Goal: Task Accomplishment & Management: Complete application form

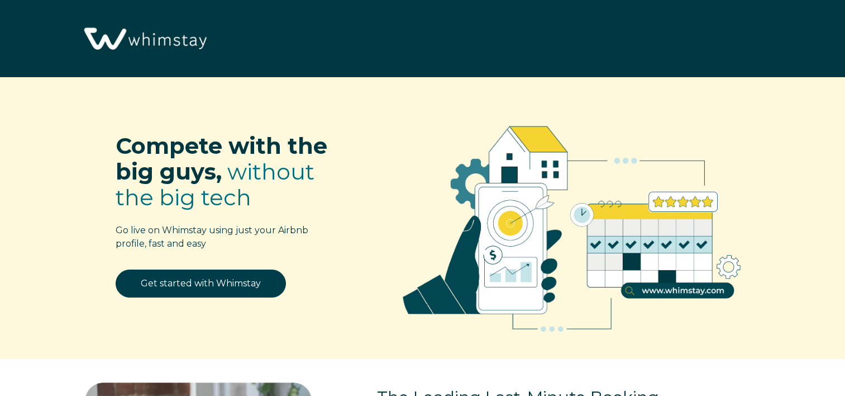
select select "US"
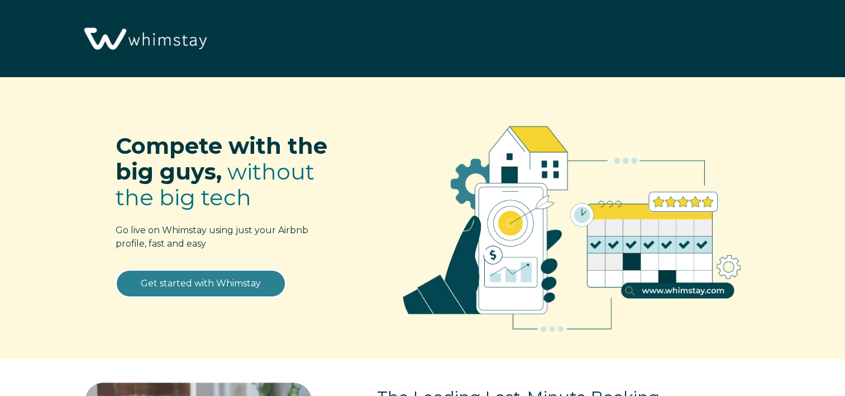
click at [219, 283] on link "Get started with Whimstay" at bounding box center [201, 283] width 170 height 28
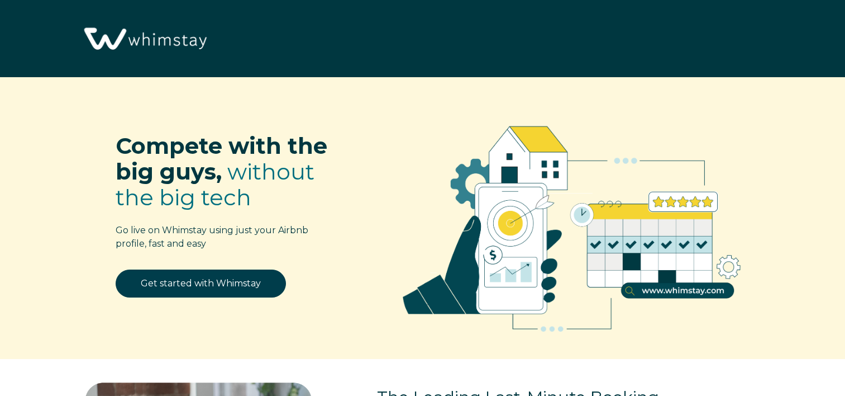
select select "US"
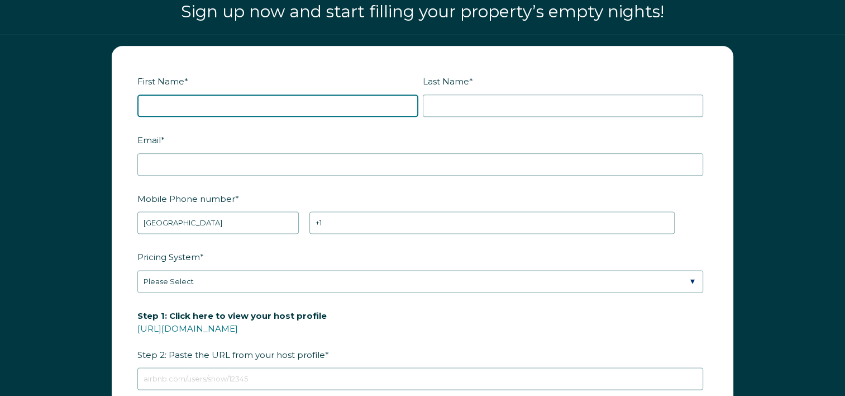
click at [306, 106] on input "First Name *" at bounding box center [277, 105] width 281 height 22
type input "kerry"
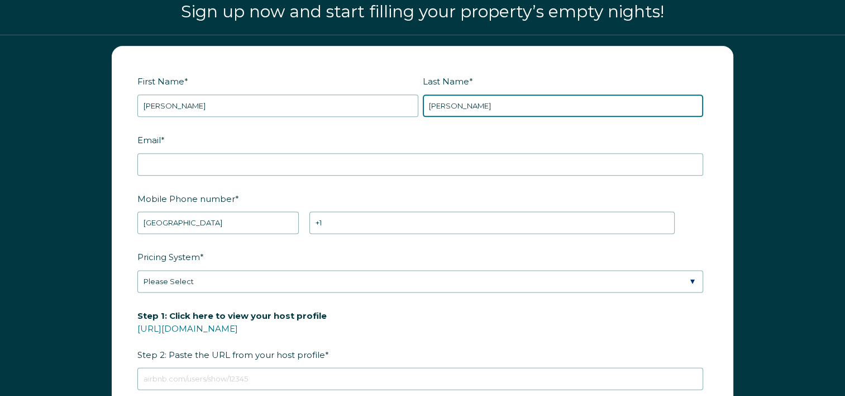
type input "porter"
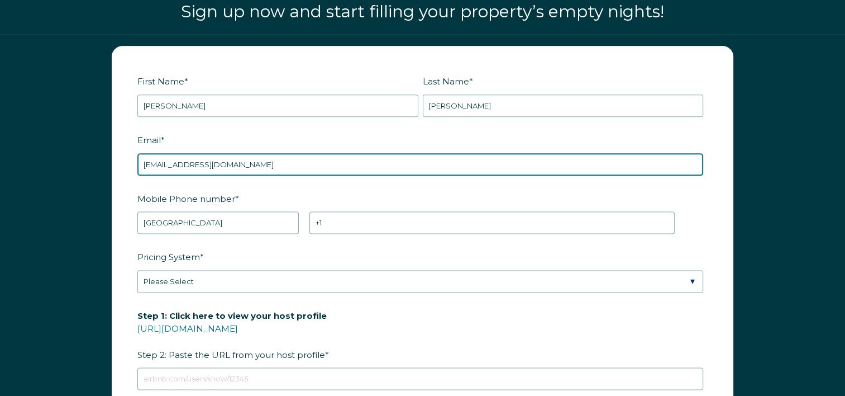
type input "elberton263@gmail.com"
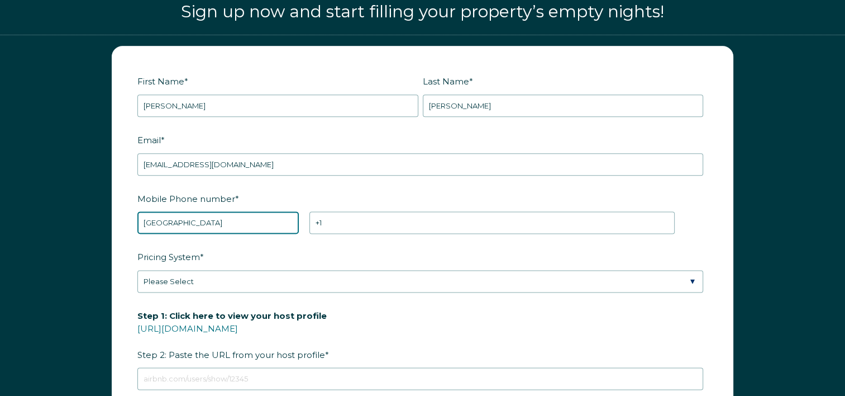
click at [251, 222] on select "* Afghanistan (‫افغانستان‬‎) Albania (Shqipëri) Algeria (‫الجزائر‬‎) American S…" at bounding box center [217, 222] width 161 height 22
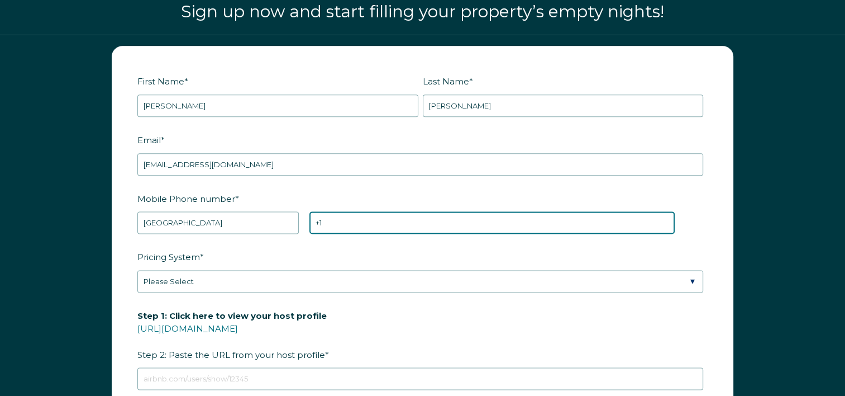
click at [345, 224] on input "+1" at bounding box center [492, 222] width 365 height 22
click at [327, 218] on input "+1 1407253610" at bounding box center [492, 222] width 365 height 22
type input "+1 407253610"
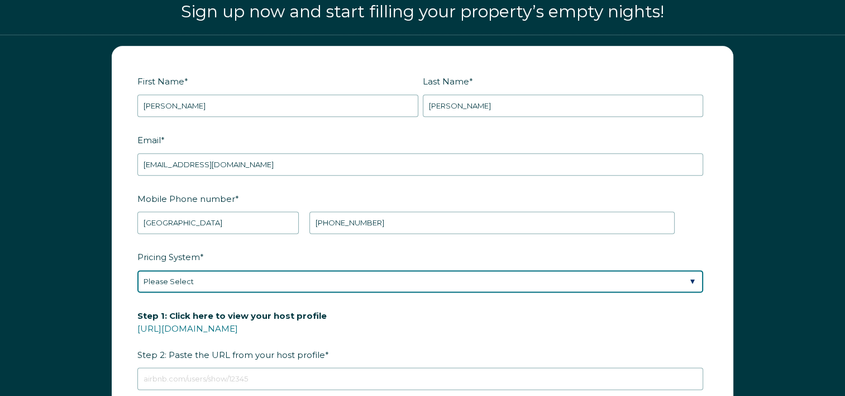
click at [319, 281] on select "Please Select Manual Airbnb Smart Pricing PriceLabs Wheelhouse Beyond Pricing 3…" at bounding box center [420, 281] width 566 height 22
select select "Manual"
click at [137, 270] on select "Please Select Manual Airbnb Smart Pricing PriceLabs Wheelhouse Beyond Pricing 3…" at bounding box center [420, 281] width 566 height 22
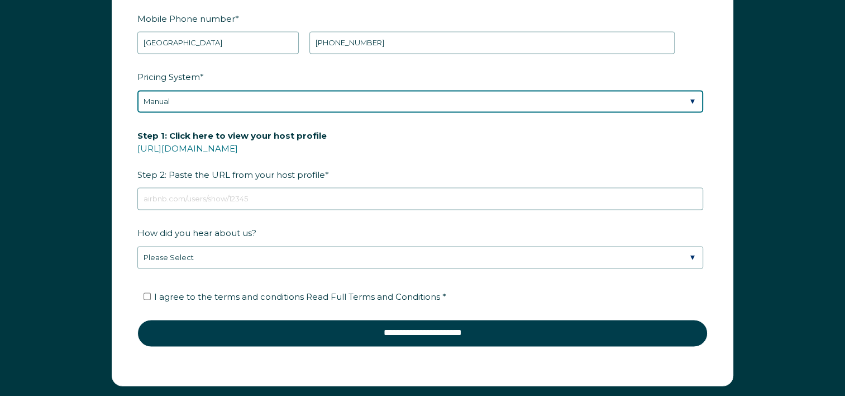
scroll to position [1582, 0]
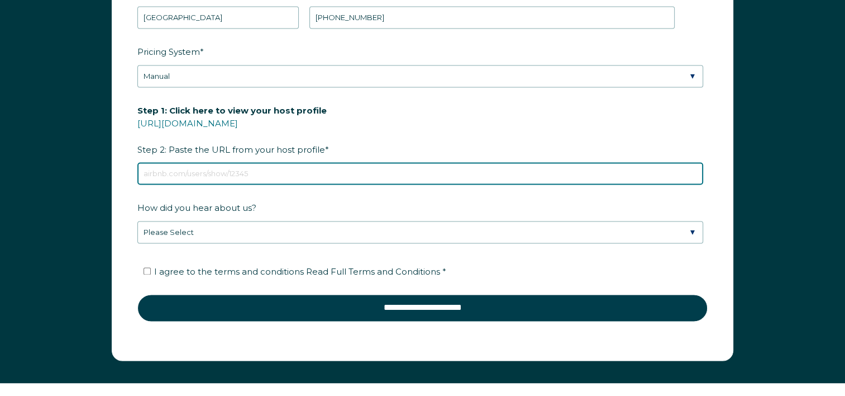
click at [417, 175] on input "Step 1: Click here to view your host profile https://www.airbnb.com/users/show/…" at bounding box center [420, 173] width 566 height 22
paste input "airbnb.com/h/tommysplace"
type input "airbnb.com/h/tommysplace"
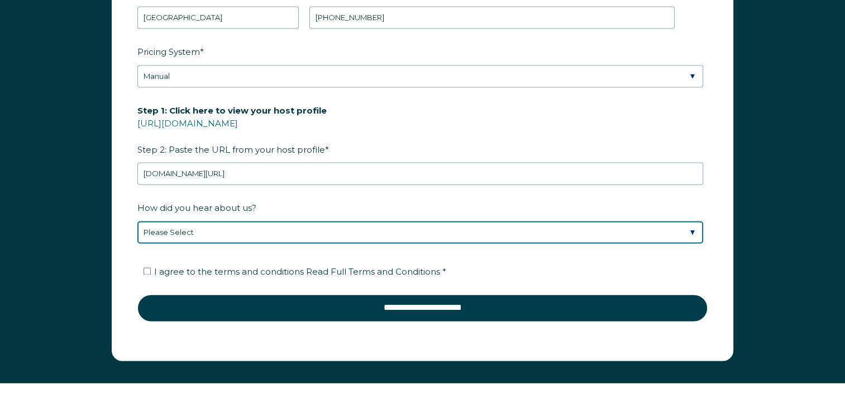
click at [694, 233] on select "Please Select Discovered Whimstay at an event or conference Found Whimstay thro…" at bounding box center [420, 232] width 566 height 22
select select "Other"
click at [137, 221] on select "Please Select Discovered Whimstay at an event or conference Found Whimstay thro…" at bounding box center [420, 232] width 566 height 22
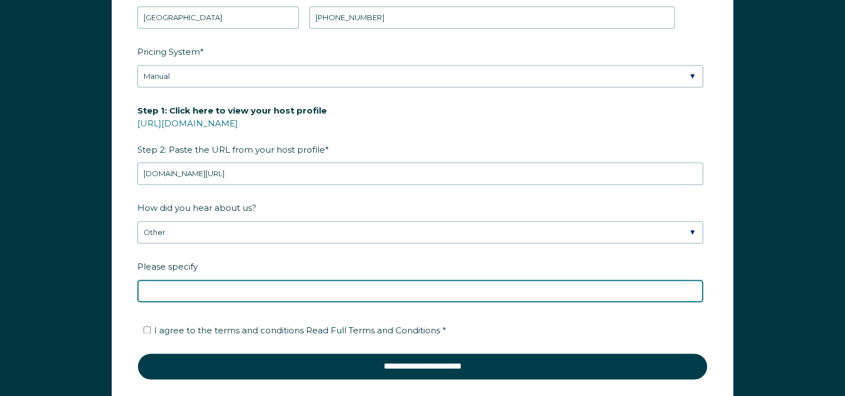
click at [420, 289] on input "Please specify" at bounding box center [420, 290] width 566 height 22
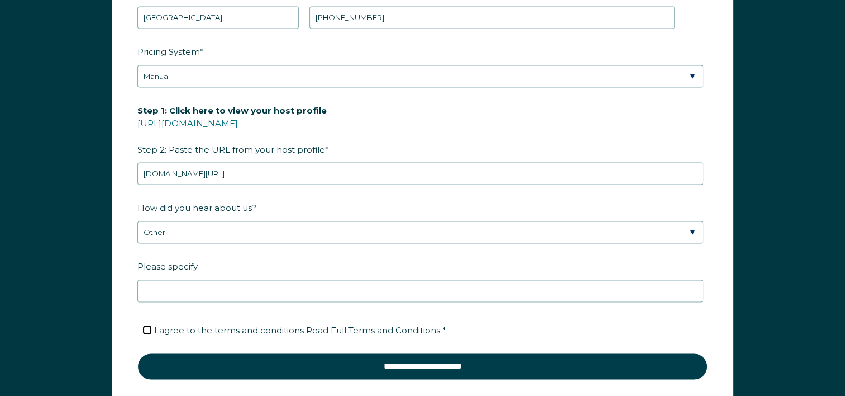
click at [149, 326] on input "I agree to the terms and conditions Read Full Terms and Conditions *" at bounding box center [147, 329] width 7 height 7
checkbox input "true"
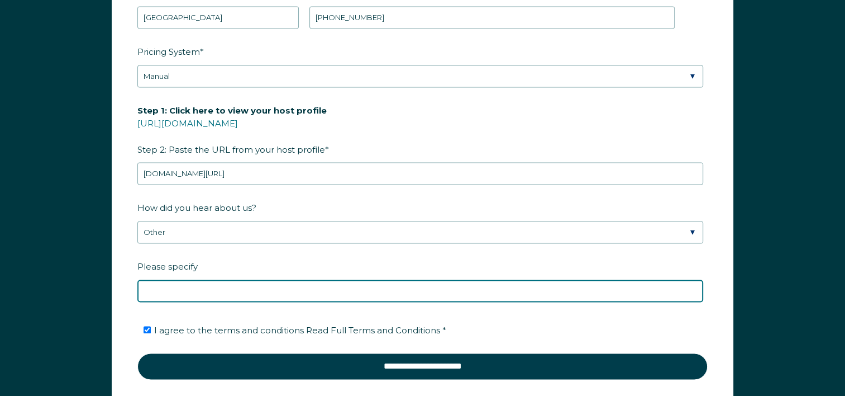
click at [229, 284] on input "Please specify" at bounding box center [420, 290] width 566 height 22
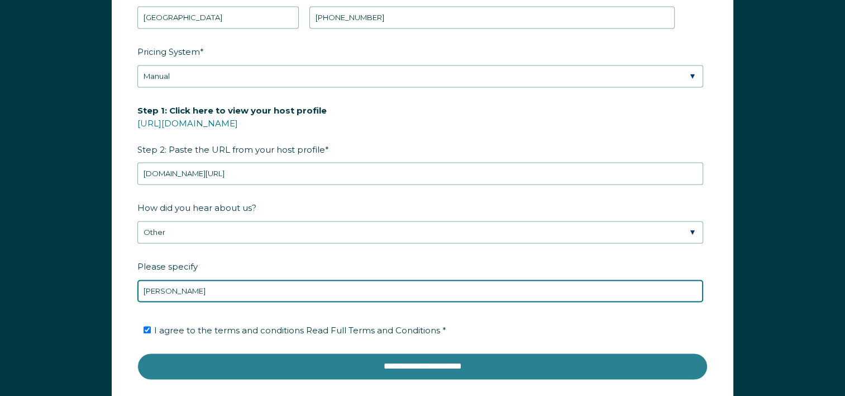
type input "sean rakidzich"
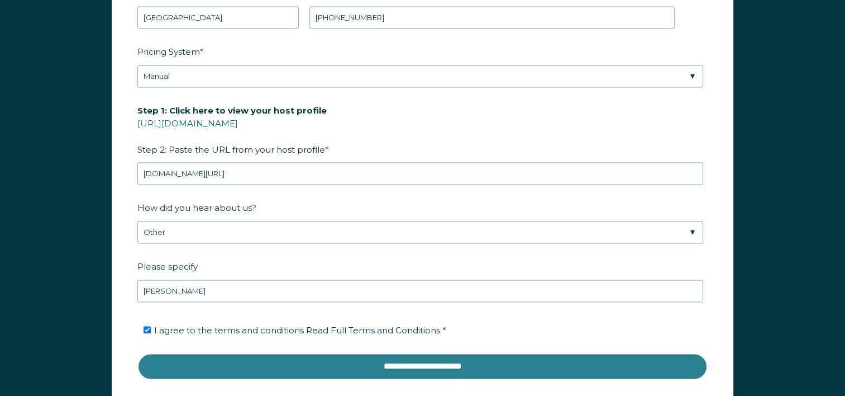
click at [299, 361] on input "**********" at bounding box center [422, 366] width 570 height 27
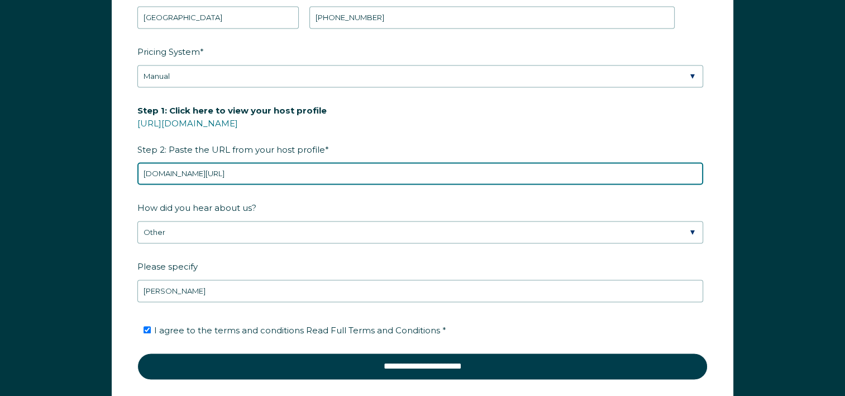
click at [475, 162] on input "airbnb.com/h/tommysplace" at bounding box center [420, 173] width 566 height 22
paste input "https://www.airbnb.com/rooms/1207234142700778305?guests=1&adults=1&s=67&unique_…"
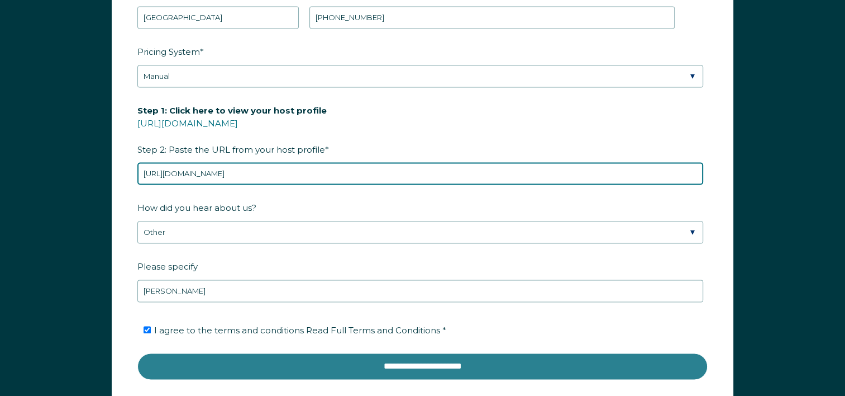
type input "https://www.airbnb.com/rooms/1207234142700778305?guests=1&adults=1&s=67&unique_…"
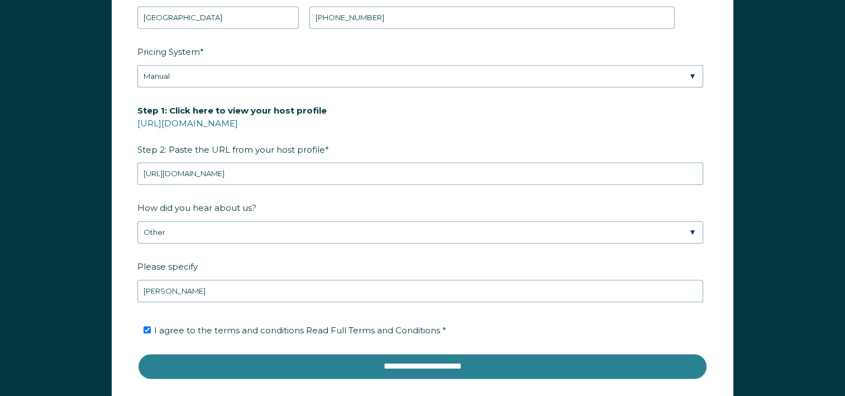
click at [412, 369] on input "**********" at bounding box center [422, 366] width 570 height 27
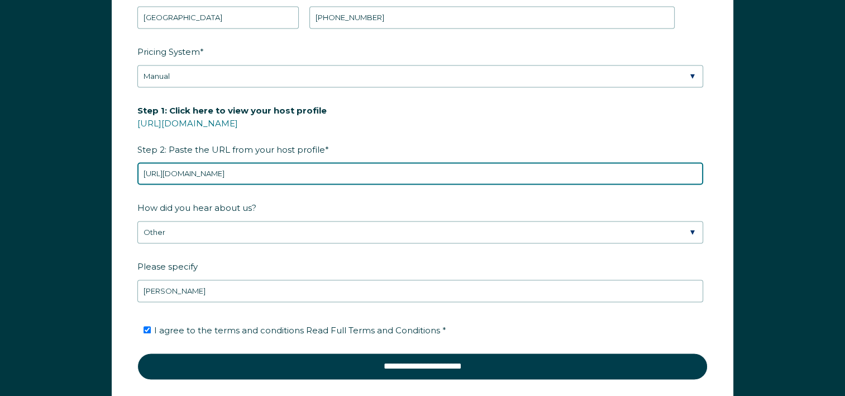
click at [284, 177] on input "https://www.airbnb.com/rooms/1207234142700778305?guests=1&adults=1&s=67&unique_…" at bounding box center [420, 173] width 566 height 22
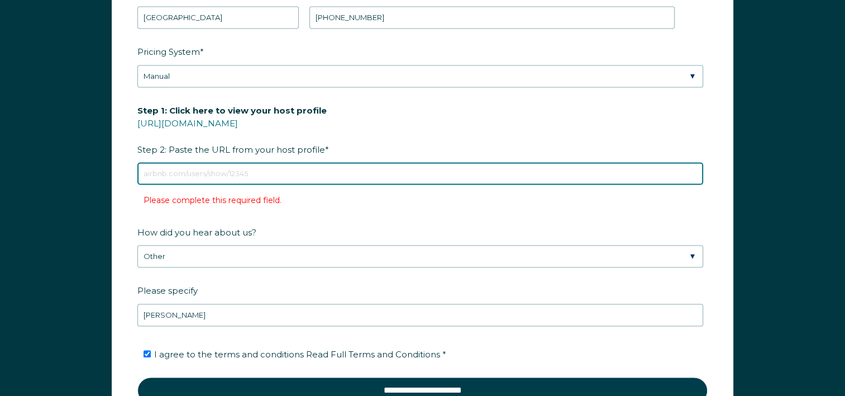
click at [285, 164] on input "Step 1: Click here to view your host profile https://www.airbnb.com/users/show/…" at bounding box center [420, 173] width 566 height 22
paste input "https://www.airbnb.com/hosting/listings/editor/1207234142700778305/view-your-sp…"
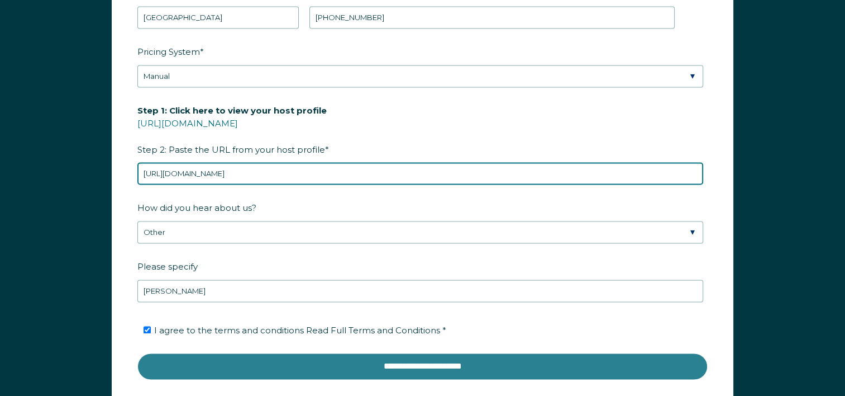
type input "https://www.airbnb.com/hosting/listings/editor/1207234142700778305/view-your-sp…"
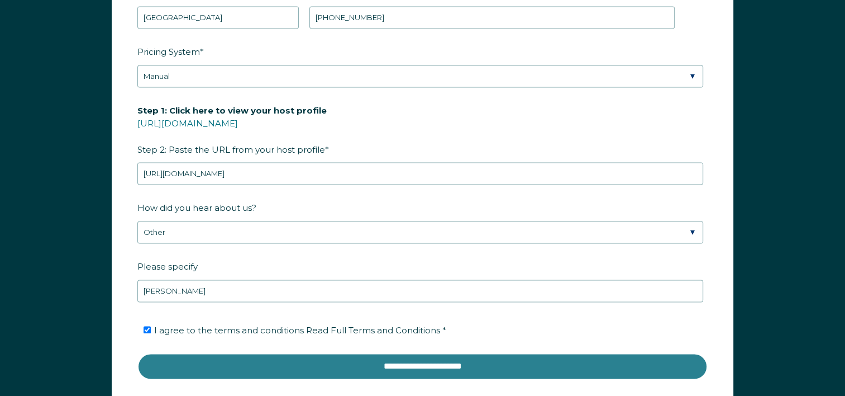
click at [450, 356] on input "**********" at bounding box center [422, 366] width 570 height 27
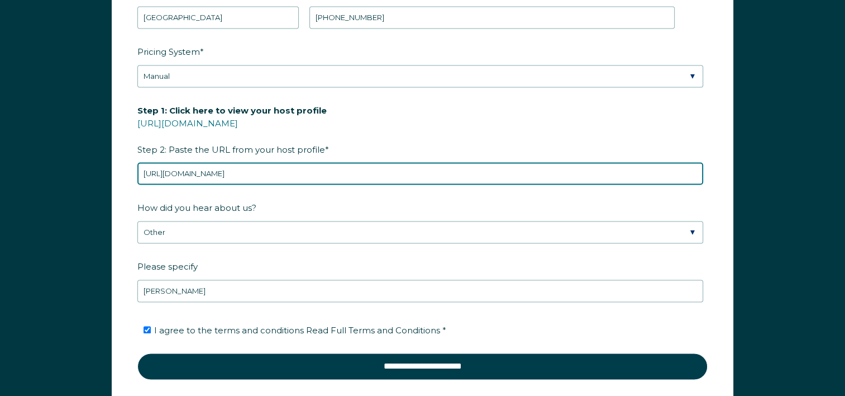
click at [496, 166] on input "https://www.airbnb.com/hosting/listings/editor/1207234142700778305/view-your-sp…" at bounding box center [420, 173] width 566 height 22
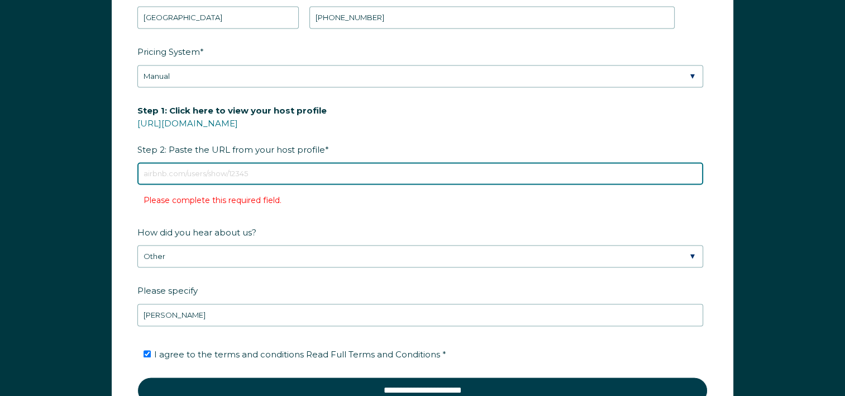
paste input "https://www.airbnb.com/rooms/1207234142700778305?check_in=2025-10-14&check_out=…"
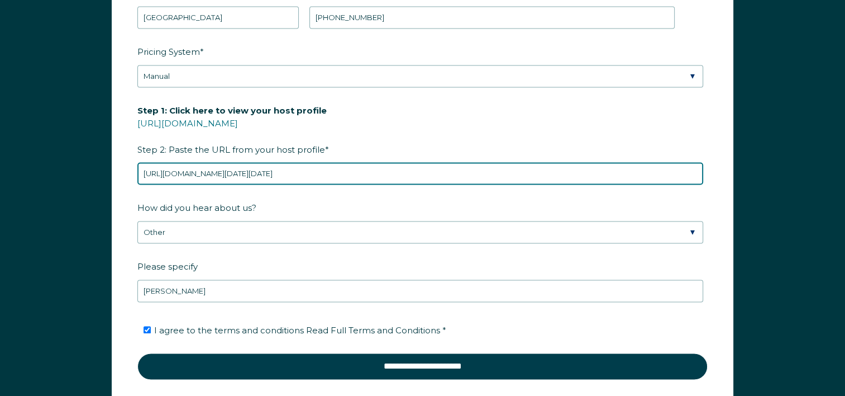
scroll to position [0, 729]
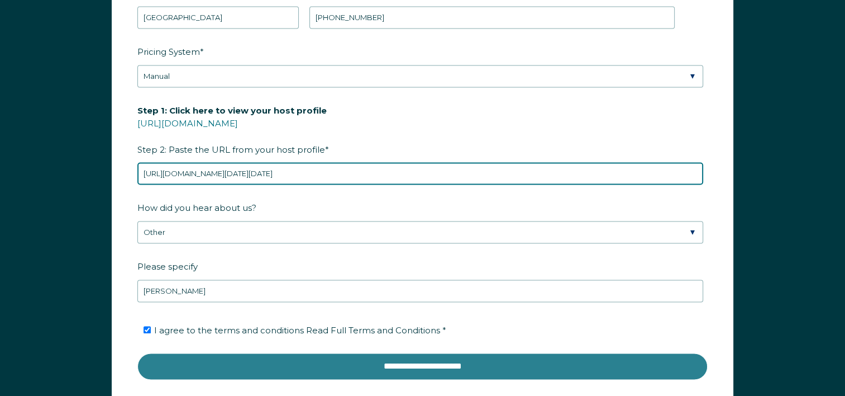
type input "https://www.airbnb.com/rooms/1207234142700778305?check_in=2025-10-14&check_out=…"
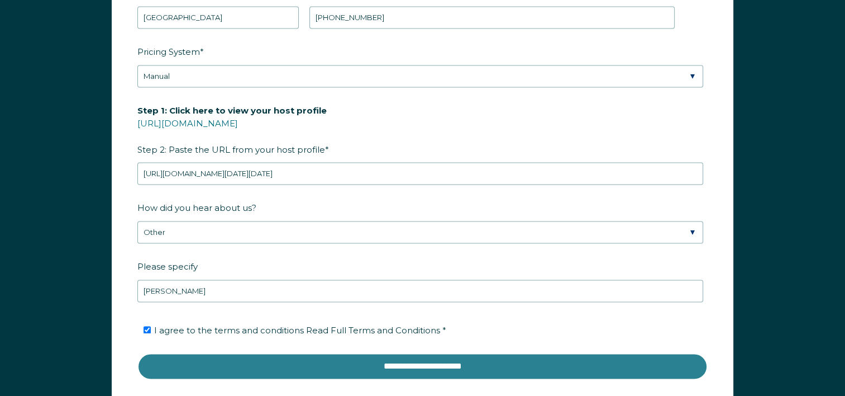
click at [448, 359] on input "**********" at bounding box center [422, 366] width 570 height 27
